Goal: Task Accomplishment & Management: Use online tool/utility

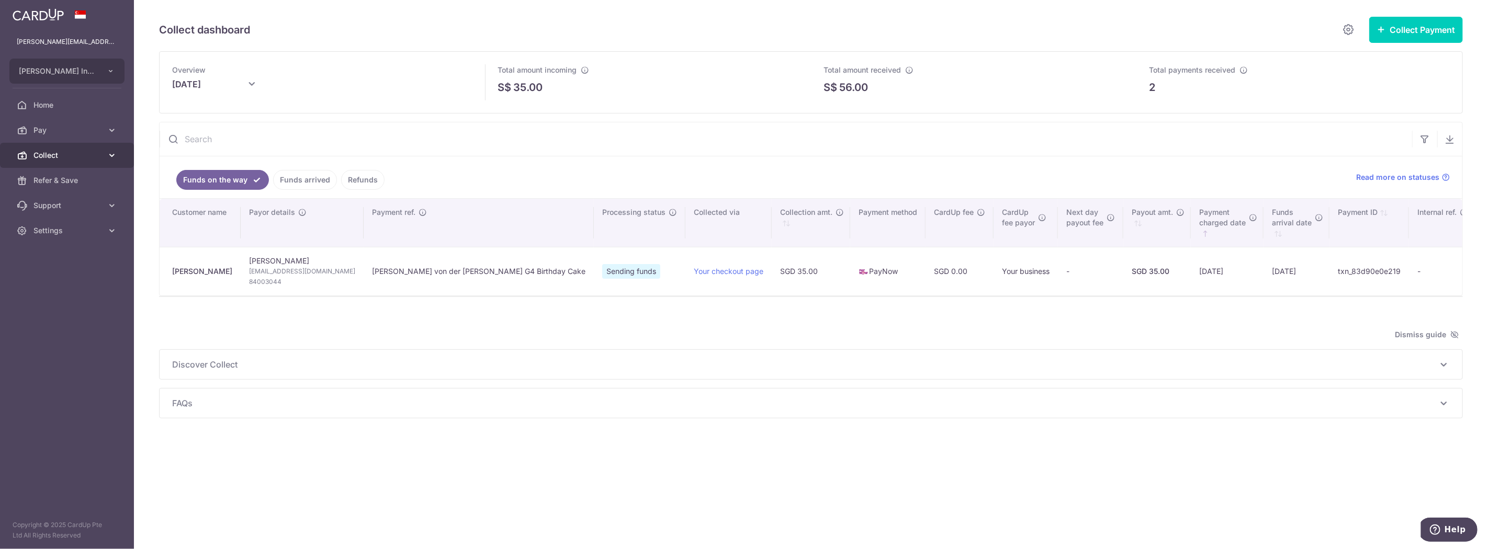
click at [44, 152] on span "Collect" at bounding box center [67, 155] width 69 height 10
click at [49, 212] on link "Payment Pages" at bounding box center [67, 205] width 134 height 25
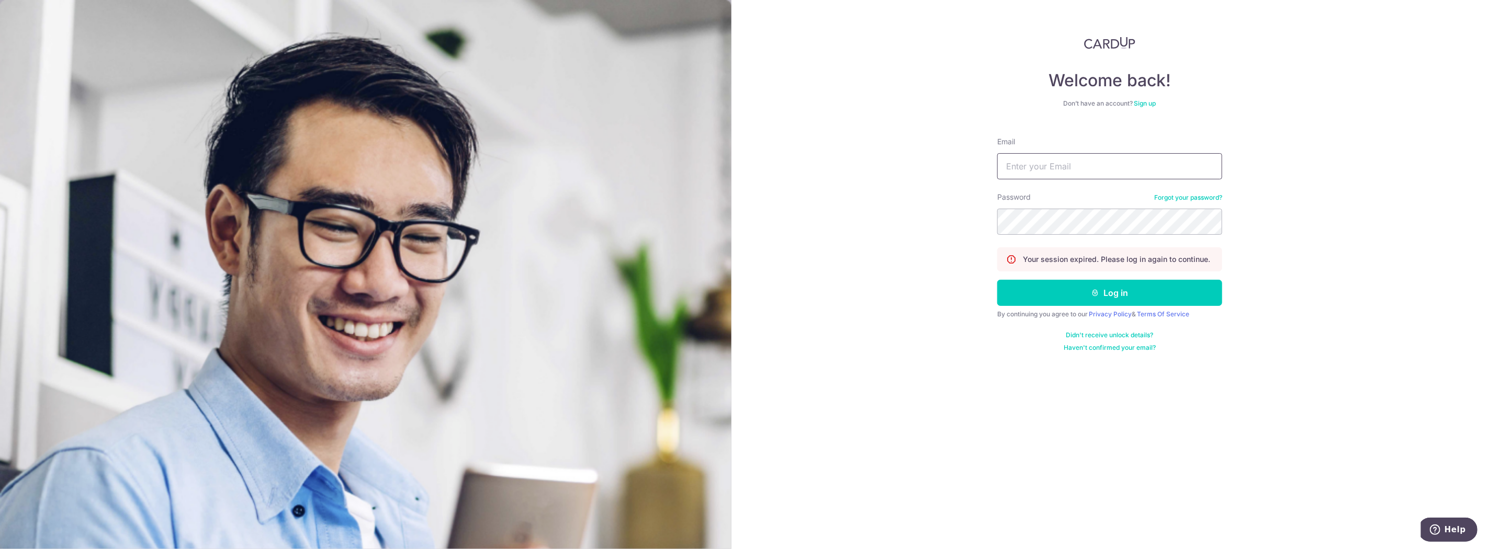
click at [1084, 168] on input "Email" at bounding box center [1109, 166] width 225 height 26
type input "[PERSON_NAME][EMAIL_ADDRESS][DOMAIN_NAME]"
click at [1062, 291] on button "Log in" at bounding box center [1109, 293] width 225 height 26
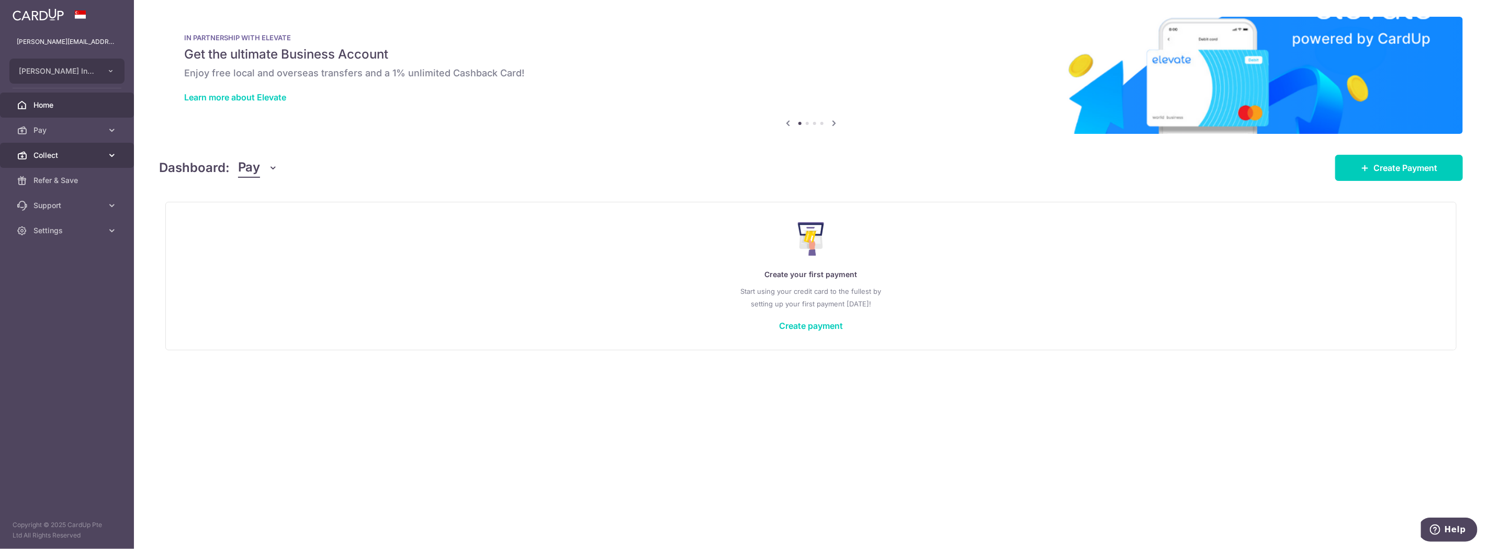
click at [87, 154] on span "Collect" at bounding box center [67, 155] width 69 height 10
click at [71, 204] on span "Payment Pages" at bounding box center [67, 205] width 69 height 10
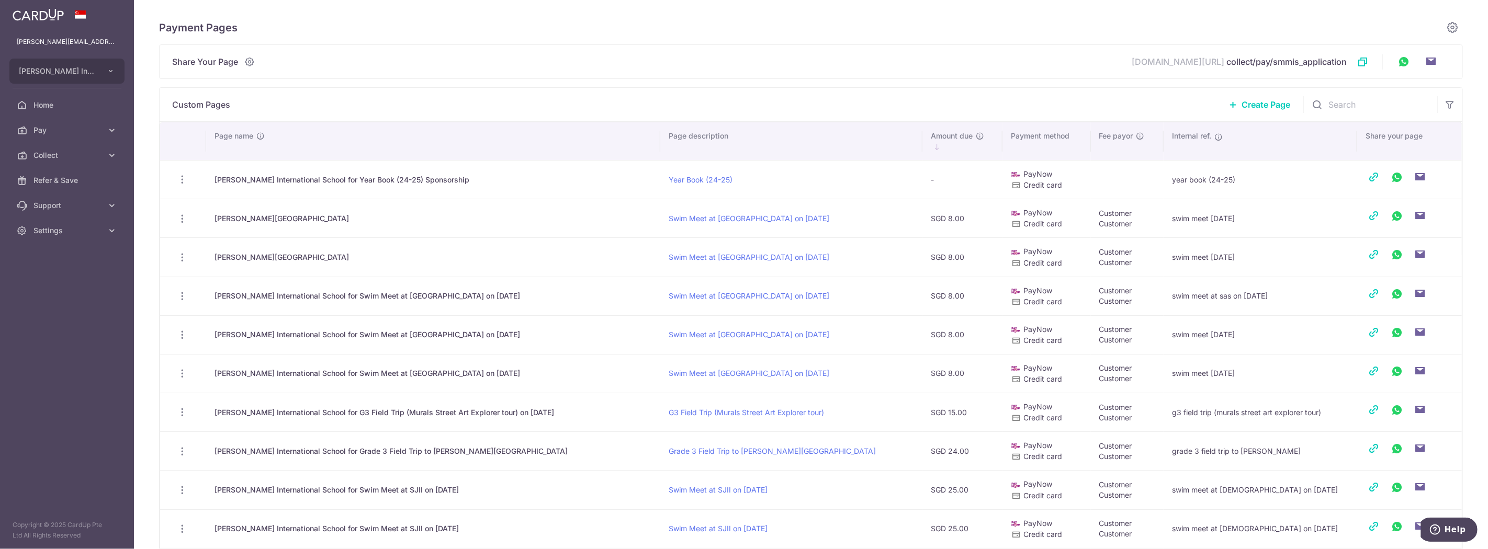
click at [1241, 106] on span "Create Page" at bounding box center [1265, 104] width 49 height 13
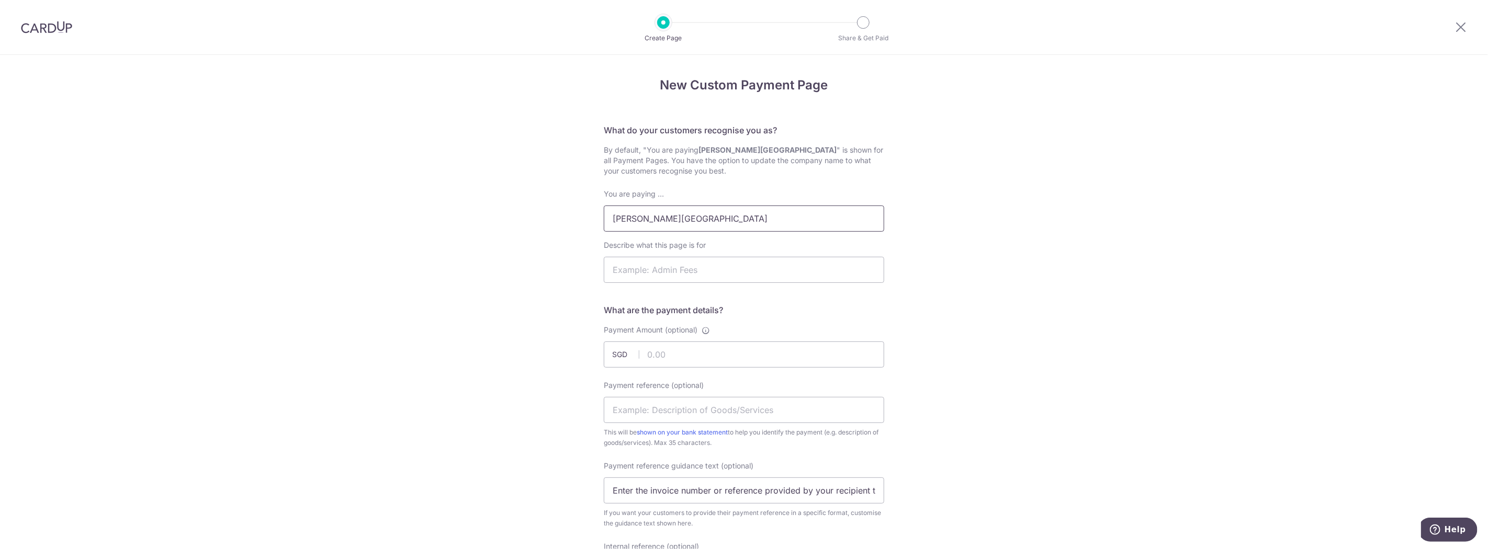
click at [804, 216] on input "[PERSON_NAME][GEOGRAPHIC_DATA]" at bounding box center [744, 219] width 280 height 26
click at [840, 216] on input "Sir Manasseh Meyer International School for" at bounding box center [744, 219] width 280 height 26
type input "Sir Manasseh Meyer International School for Grade 5 Field Trip to RWS"
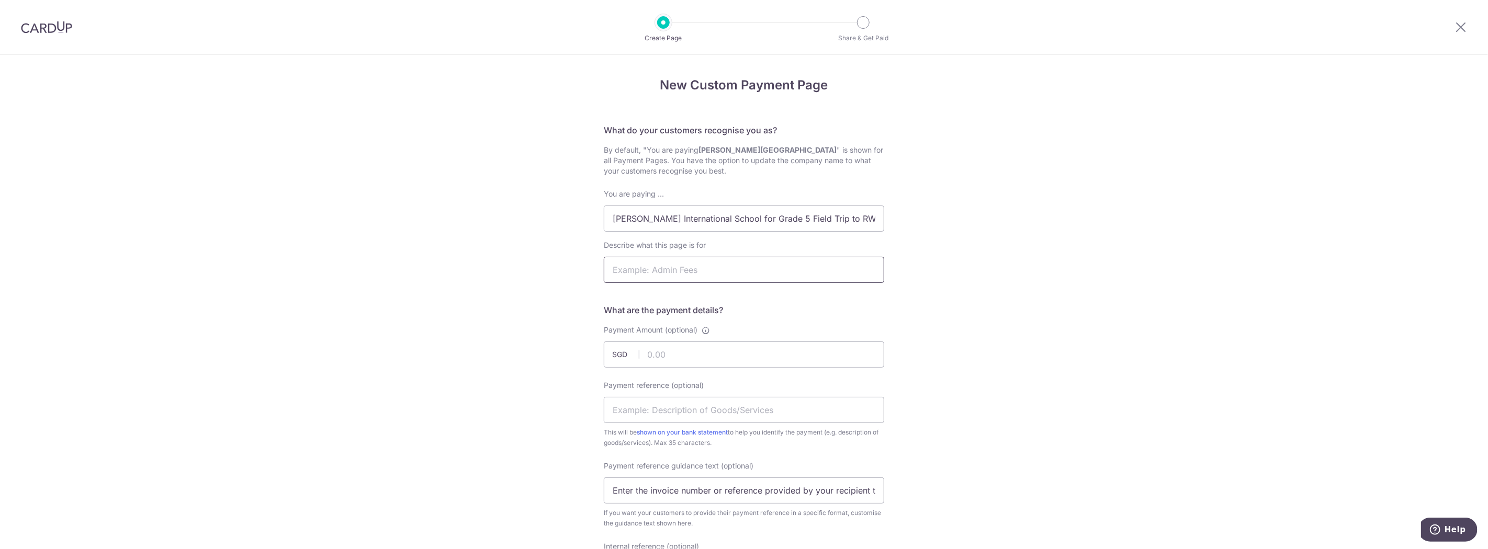
click at [796, 263] on input "Describe what this page is for" at bounding box center [744, 270] width 280 height 26
click at [638, 267] on input "Grade 2 Field Trip to [GEOGRAPHIC_DATA]" at bounding box center [744, 270] width 280 height 26
type input "Grade 5 Field Trip to RWS"
click at [685, 351] on input "Payment Amount (optional)" at bounding box center [744, 355] width 280 height 26
type input "26.00"
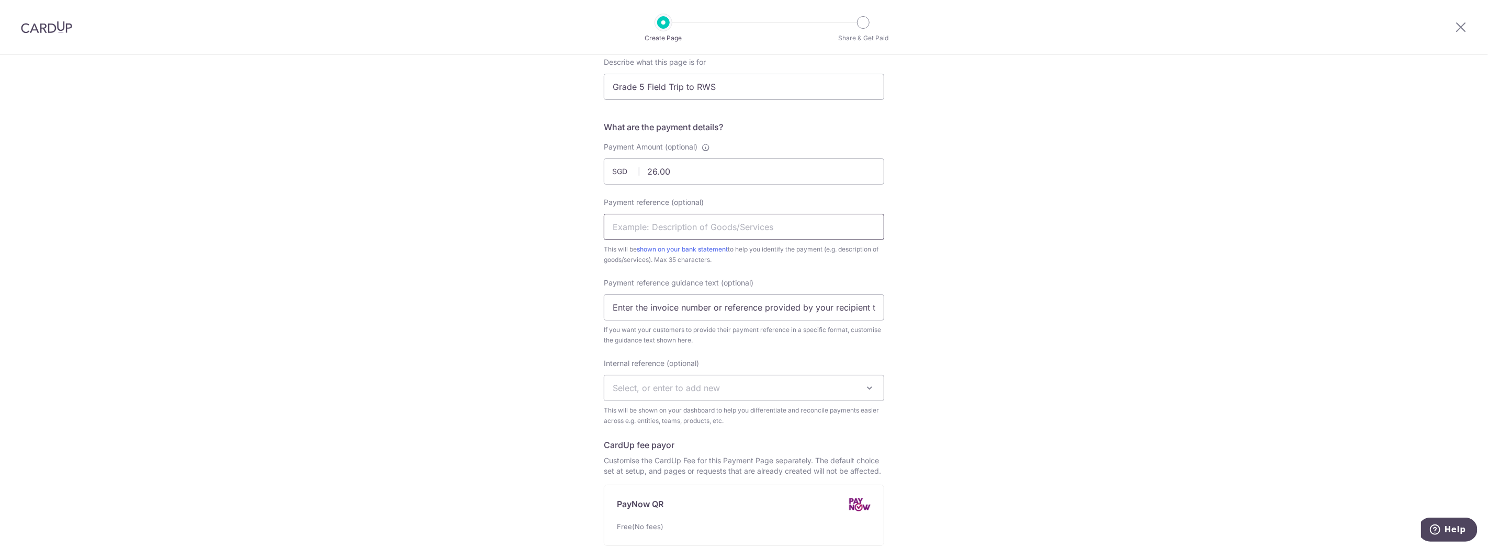
scroll to position [194, 0]
click at [736, 297] on input "Enter the invoice number or reference provided by your recipient to help them i…" at bounding box center [744, 297] width 280 height 26
click at [688, 368] on span "Select, or enter to add new" at bounding box center [743, 377] width 279 height 25
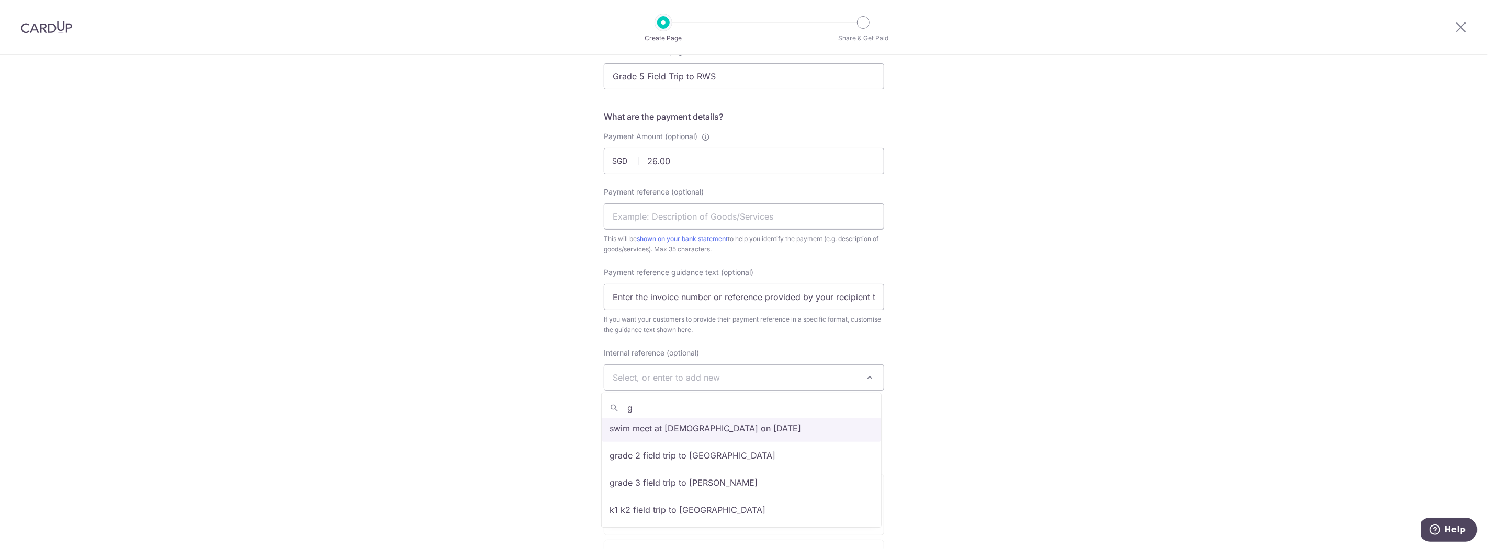
scroll to position [0, 0]
type input "grade 5 field trip to rws"
select select "grade 5 field trip to rws"
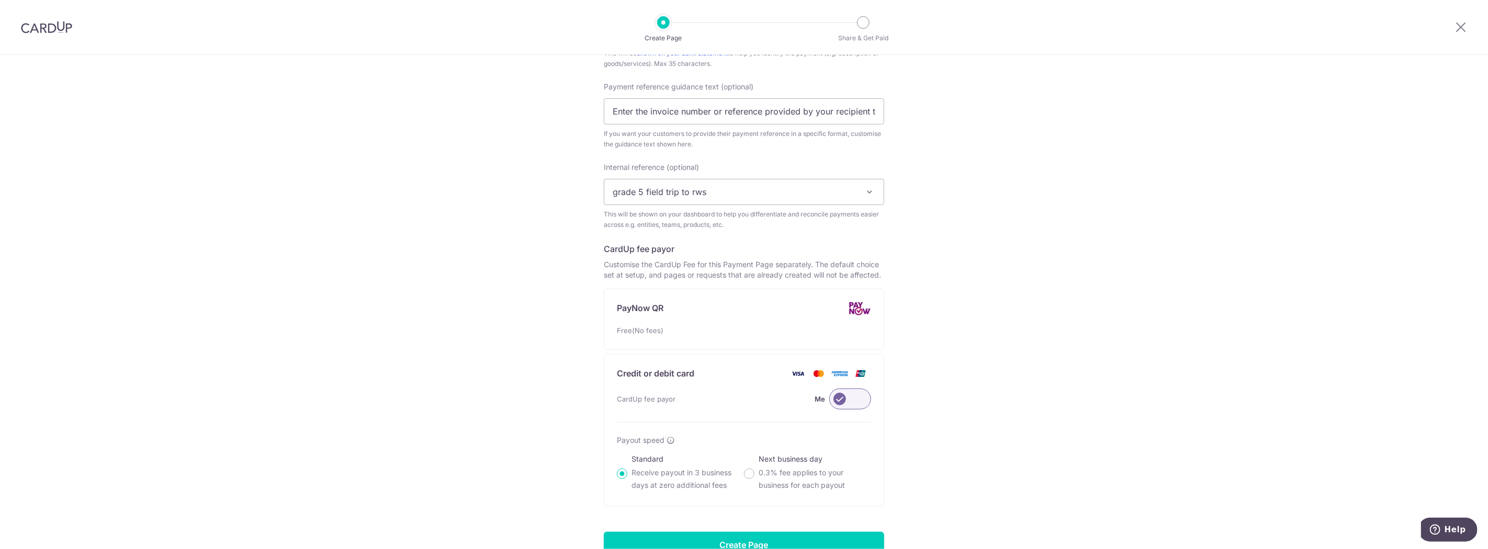
scroll to position [388, 0]
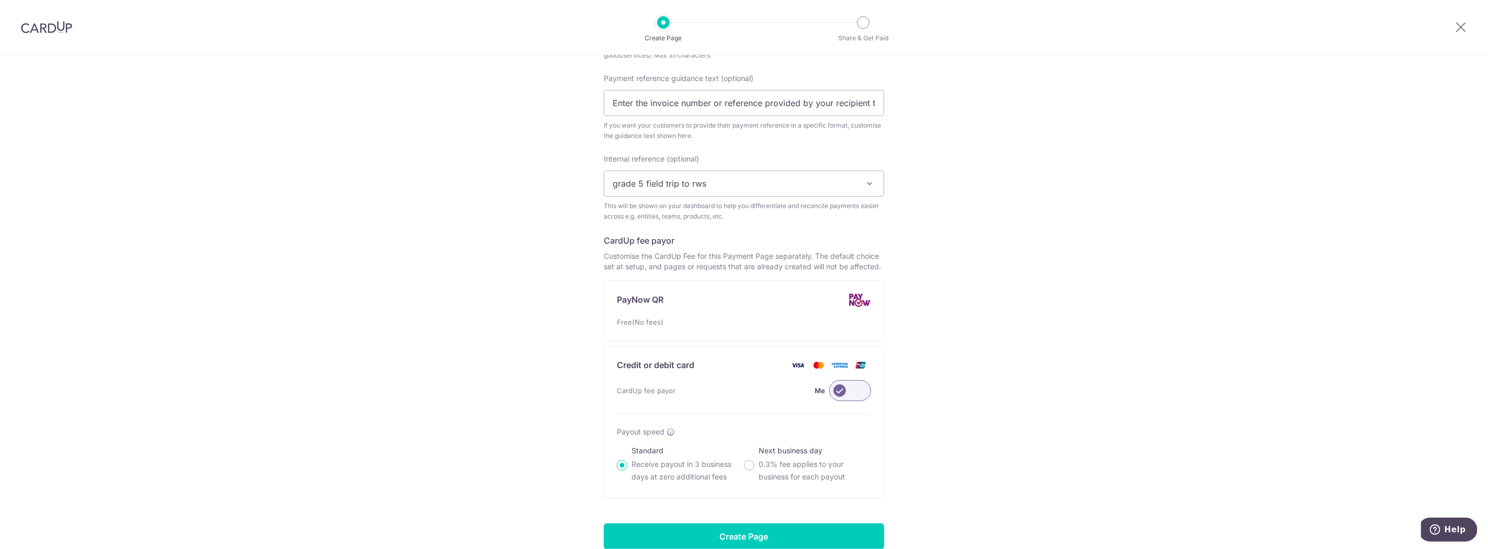
click at [853, 388] on label at bounding box center [850, 390] width 42 height 21
click at [0, 0] on input "Me" at bounding box center [0, 0] width 0 height 0
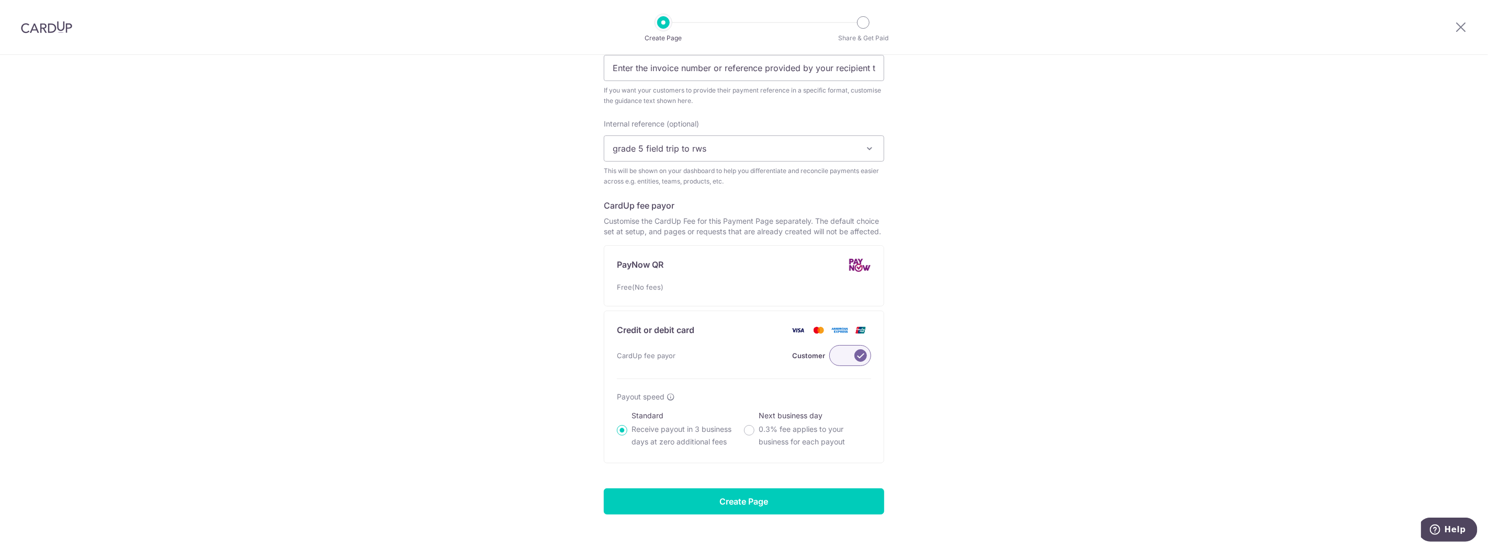
scroll to position [441, 0]
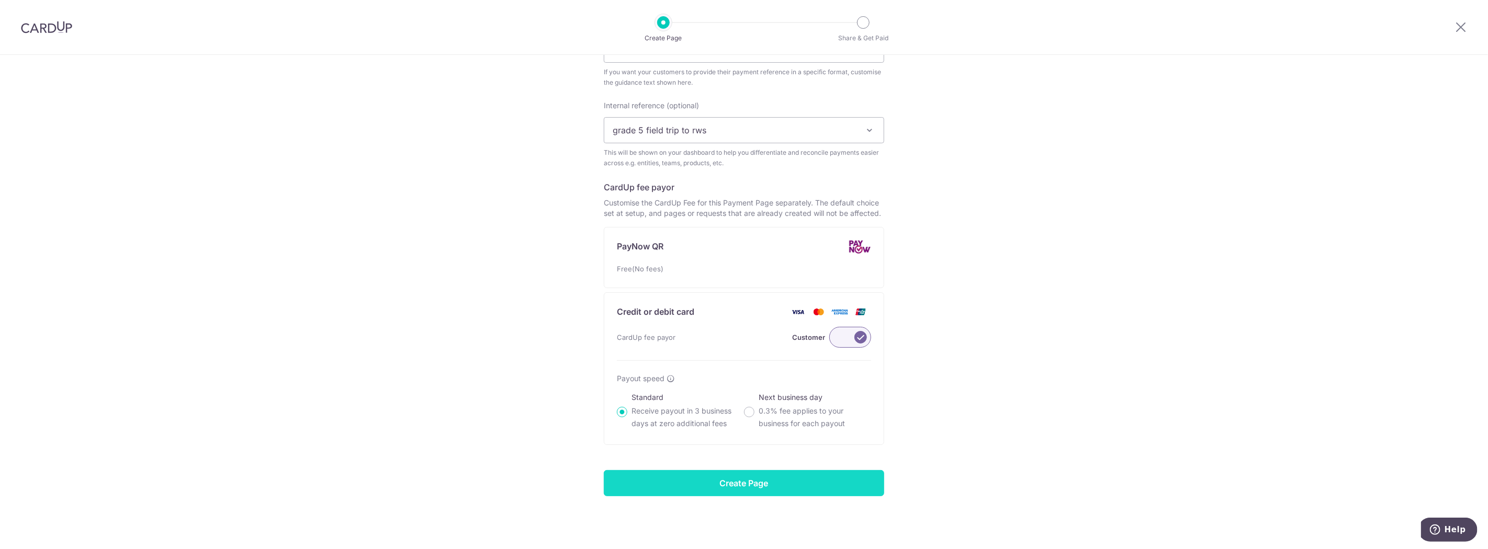
click at [710, 483] on input "Create Page" at bounding box center [744, 483] width 280 height 26
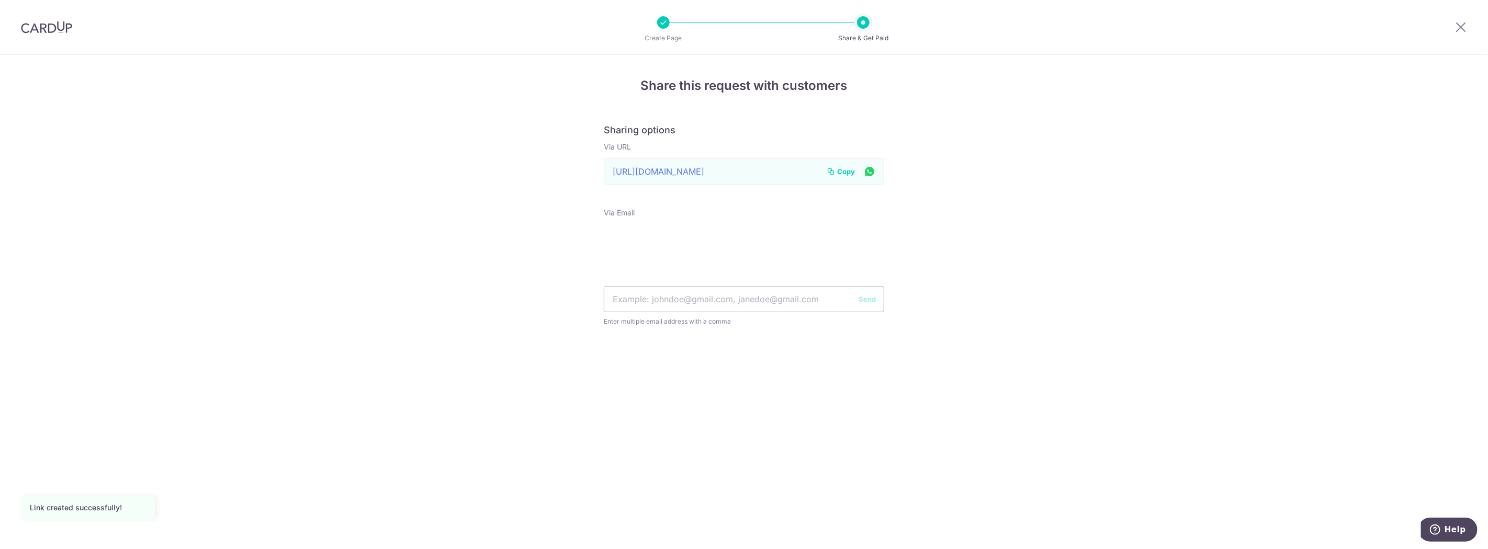
click at [848, 173] on span "Copy" at bounding box center [846, 171] width 18 height 10
click at [44, 4] on div at bounding box center [46, 27] width 93 height 54
click at [28, 33] on img at bounding box center [46, 27] width 51 height 13
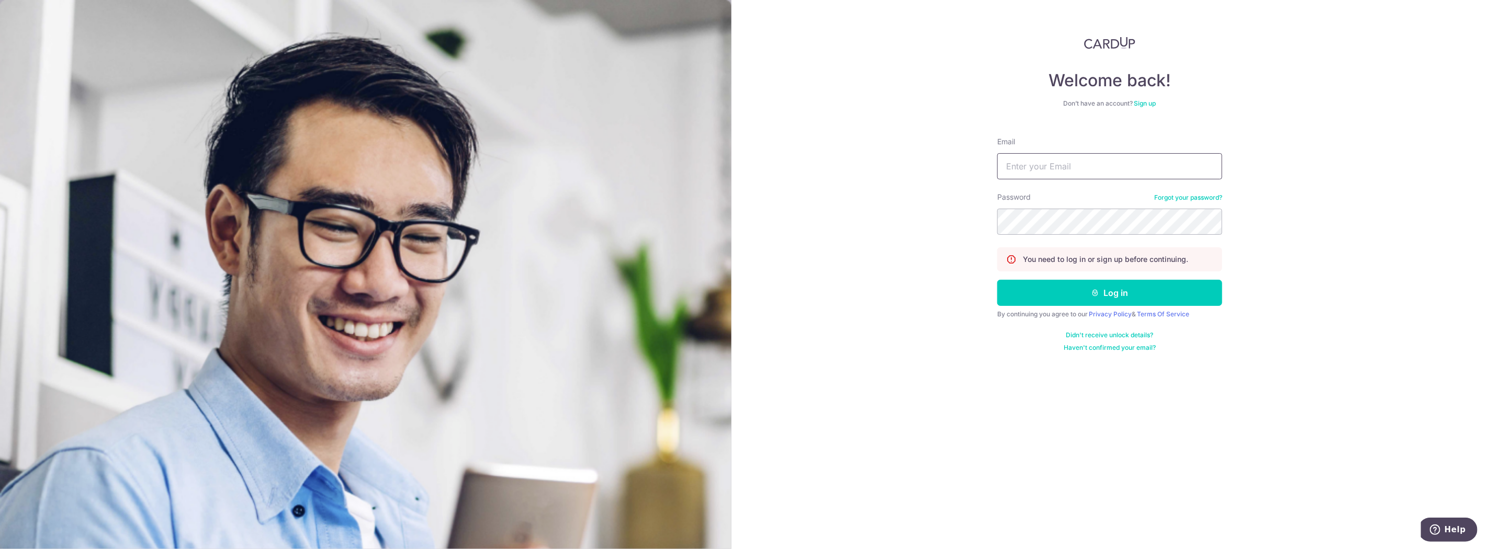
click at [1152, 168] on input "Email" at bounding box center [1109, 166] width 225 height 26
type input "valentina@smm.edu.sg"
click at [1102, 305] on button "Log in" at bounding box center [1109, 293] width 225 height 26
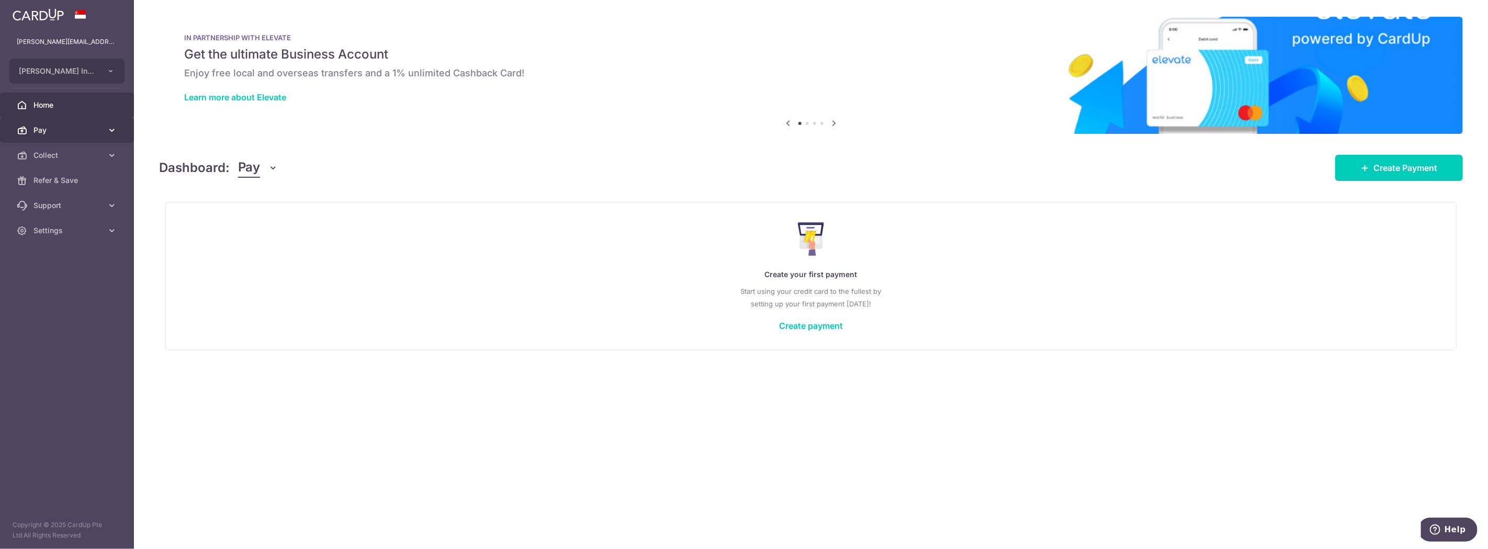
click at [79, 134] on span "Pay" at bounding box center [67, 130] width 69 height 10
click at [43, 268] on span "Collect" at bounding box center [67, 269] width 69 height 10
click at [44, 312] on link "Payment Pages" at bounding box center [67, 319] width 134 height 25
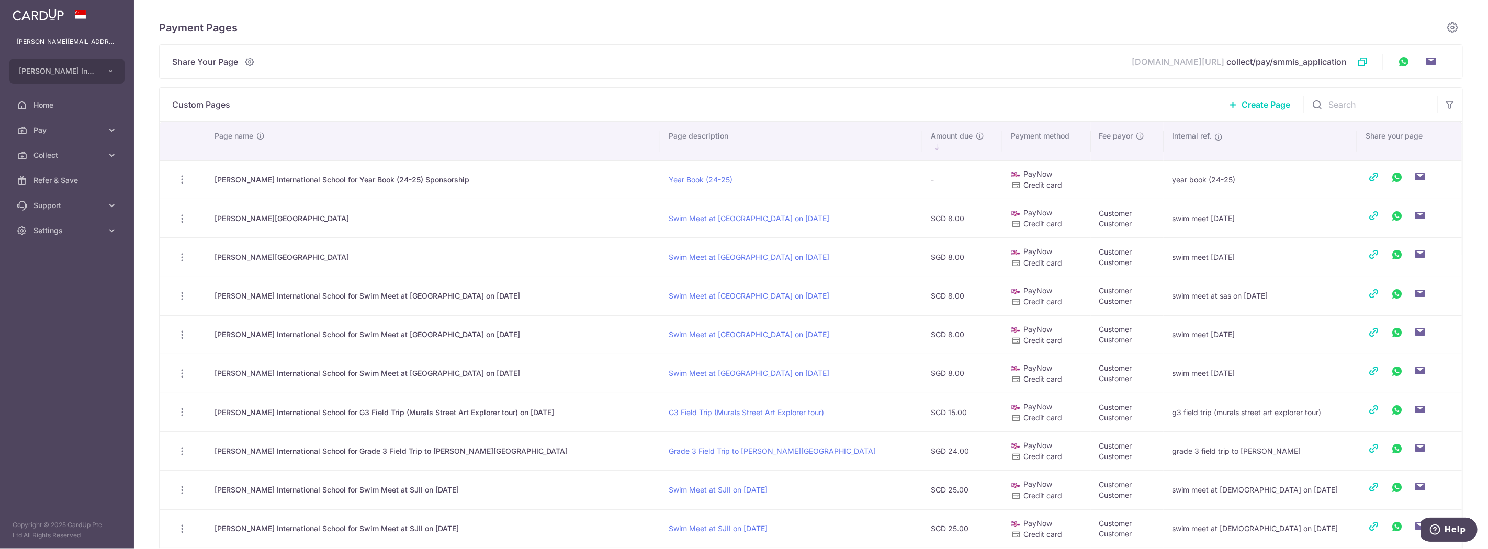
click at [1256, 107] on span "Create Page" at bounding box center [1265, 104] width 49 height 13
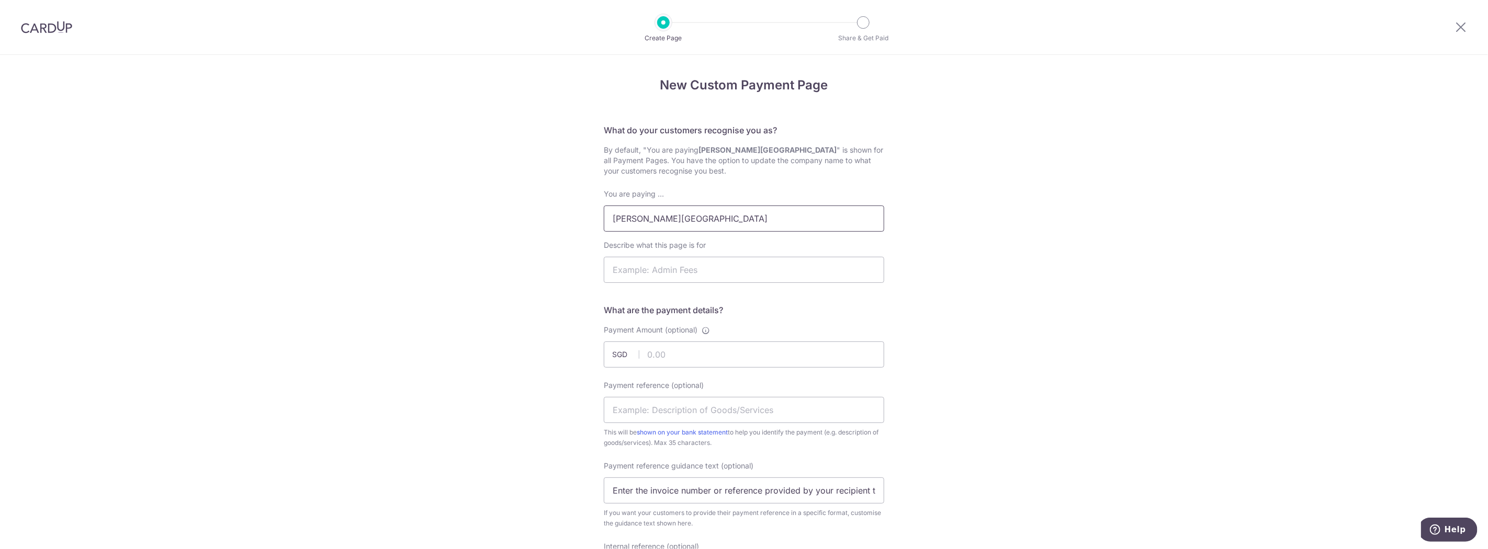
click at [811, 217] on input "Sir Manasseh Meyer International School" at bounding box center [744, 219] width 280 height 26
click at [845, 223] on input "Sir Manasseh Meyer International School for" at bounding box center [744, 219] width 280 height 26
type input "[PERSON_NAME] International School for Grade 8 Field Trip to [GEOGRAPHIC_DATA] …"
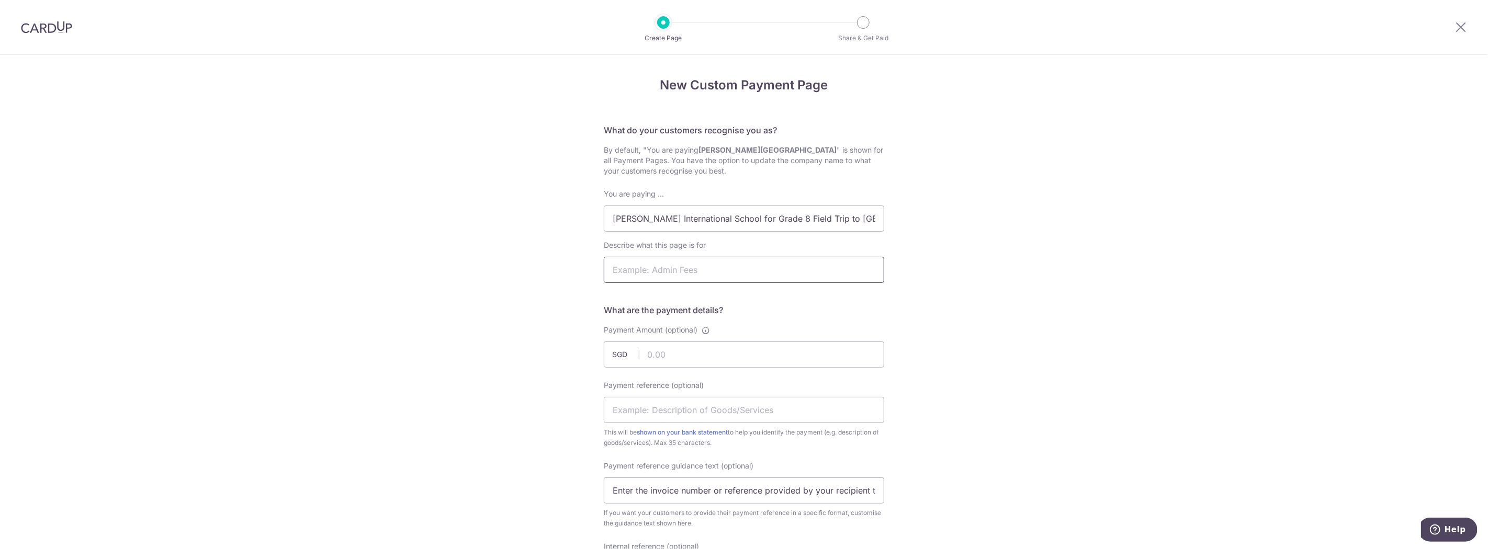
click at [751, 279] on input "Describe what this page is for" at bounding box center [744, 270] width 280 height 26
click at [644, 275] on input "Grade 2 Field Trip to Chinatown" at bounding box center [744, 270] width 280 height 26
drag, startPoint x: 871, startPoint y: 221, endPoint x: 1233, endPoint y: 264, distance: 364.5
click at [1233, 264] on div "New Custom Payment Page What do your customers recognise you as? By default, "Y…" at bounding box center [744, 523] width 1488 height 936
drag, startPoint x: 764, startPoint y: 269, endPoint x: 695, endPoint y: 280, distance: 70.4
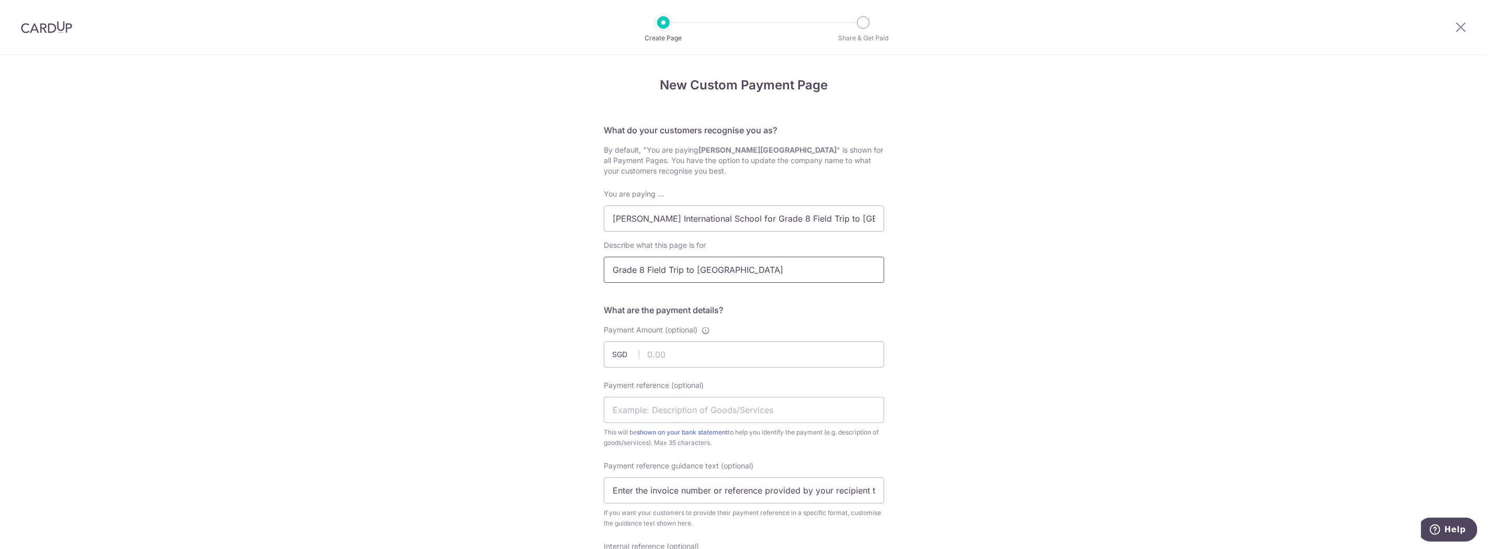
click at [695, 280] on input "Grade 8 Field Trip to Chinatown" at bounding box center [744, 270] width 280 height 26
paste input "Marina Barrage and GBTB"
type input "Grade 8 Field Trip to Marina Barrage and GBTB"
click at [741, 365] on input "Payment Amount (optional)" at bounding box center [744, 355] width 280 height 26
type input "29.00"
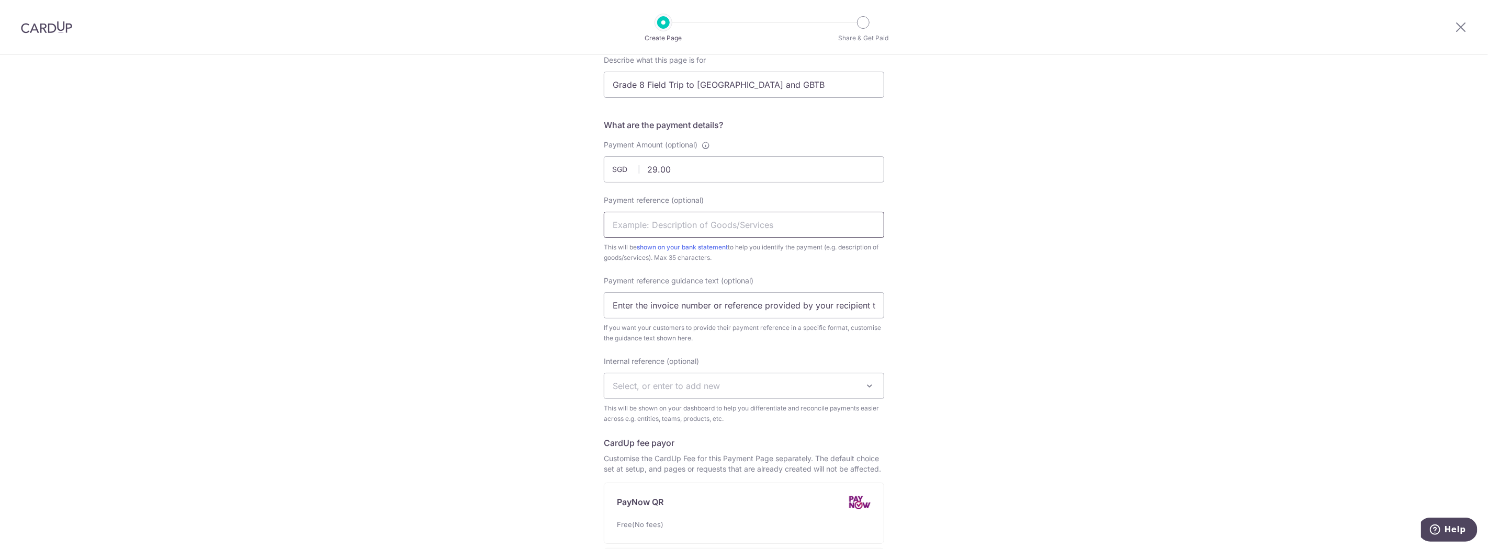
scroll to position [194, 0]
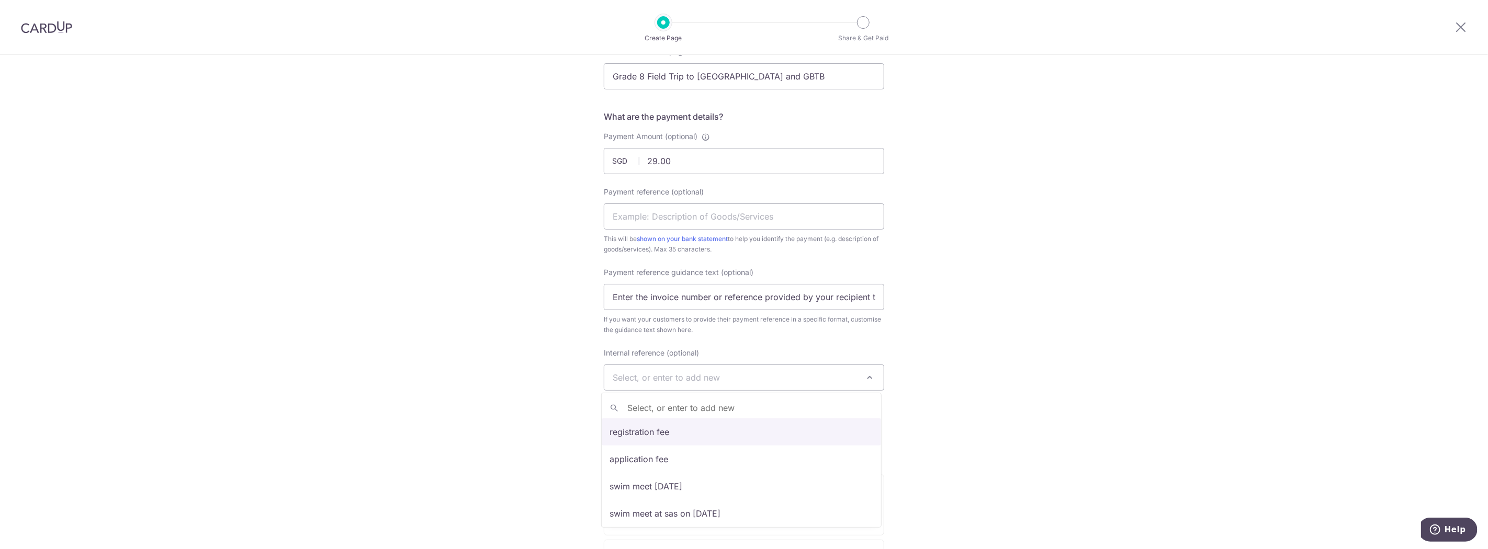
click at [735, 380] on span "Select, or enter to add new" at bounding box center [743, 377] width 279 height 25
type input "r"
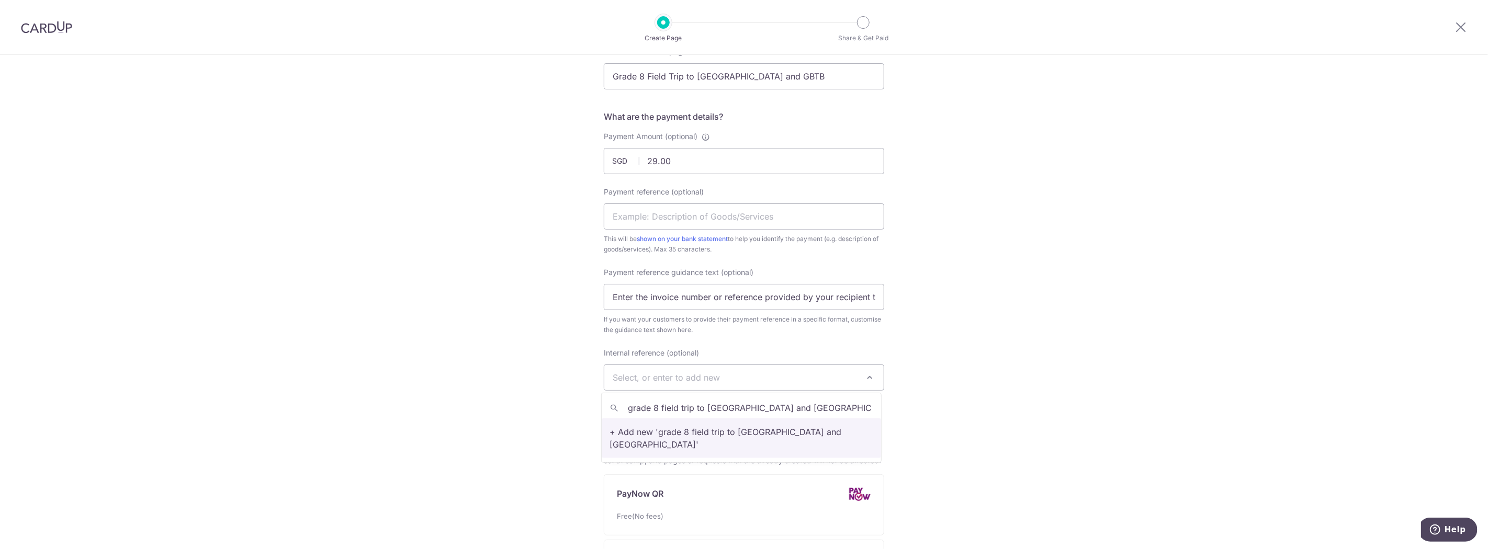
type input "grade 8 field trip to marina barrage and gbtb"
select select "grade 8 field trip to marina barrage and gbtb"
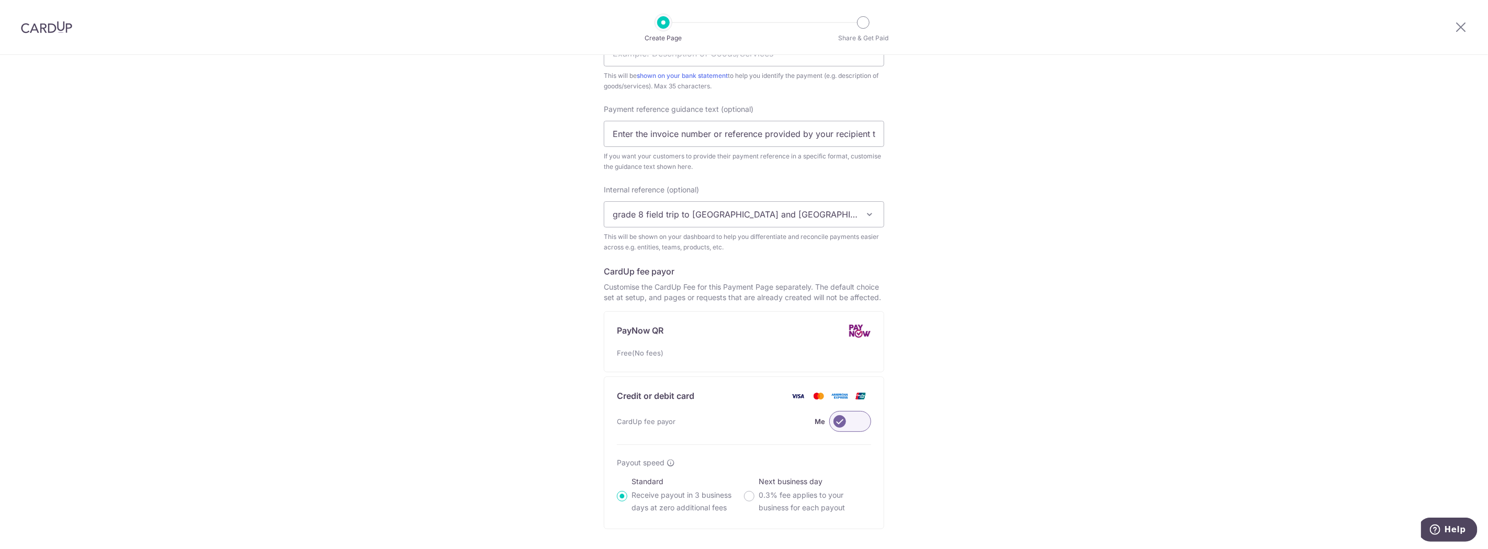
scroll to position [388, 0]
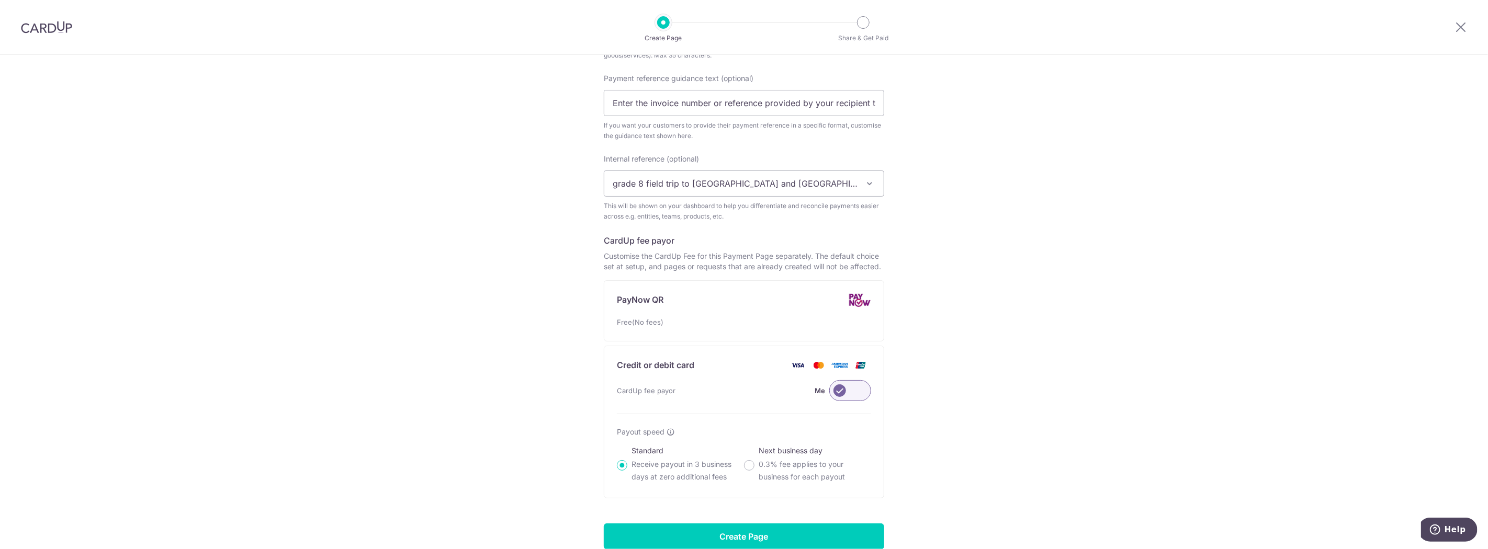
click at [849, 393] on label at bounding box center [850, 390] width 42 height 21
click at [0, 0] on input "Me" at bounding box center [0, 0] width 0 height 0
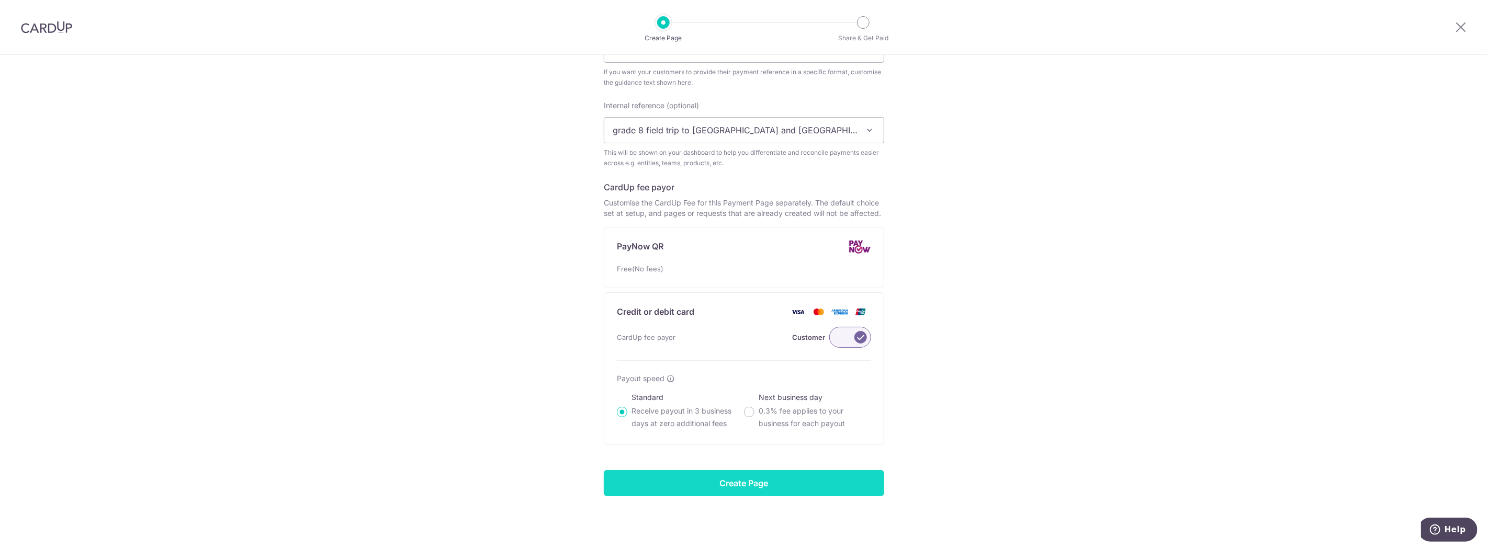
click at [716, 478] on input "Create Page" at bounding box center [744, 483] width 280 height 26
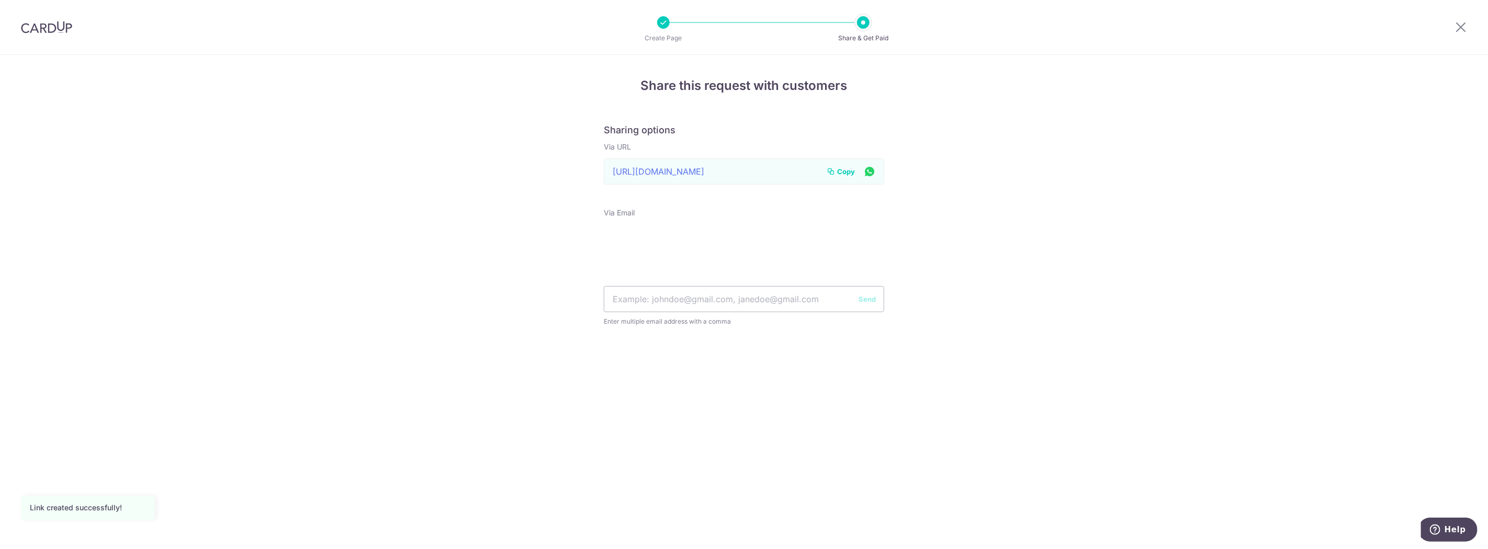
click at [835, 171] on icon at bounding box center [830, 171] width 8 height 8
